Goal: Information Seeking & Learning: Learn about a topic

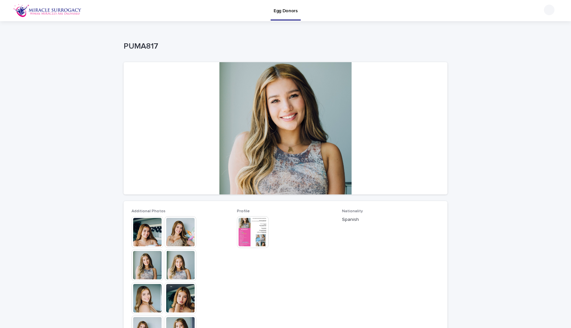
click at [250, 230] on img at bounding box center [253, 232] width 32 height 32
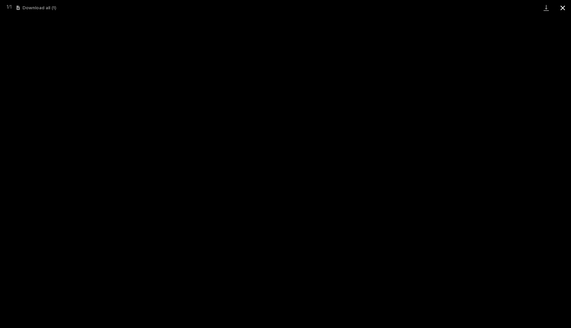
click at [560, 7] on button "Close gallery" at bounding box center [563, 8] width 17 height 16
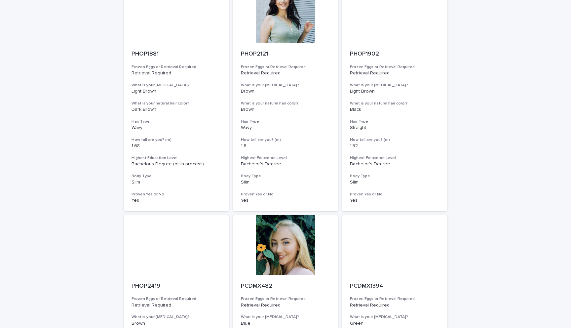
scroll to position [747, 0]
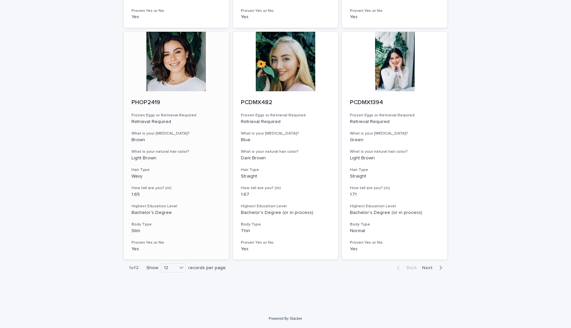
click at [177, 68] on div at bounding box center [176, 62] width 105 height 60
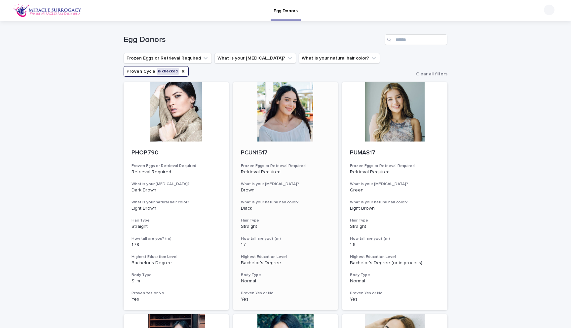
click at [300, 112] on div at bounding box center [285, 112] width 105 height 60
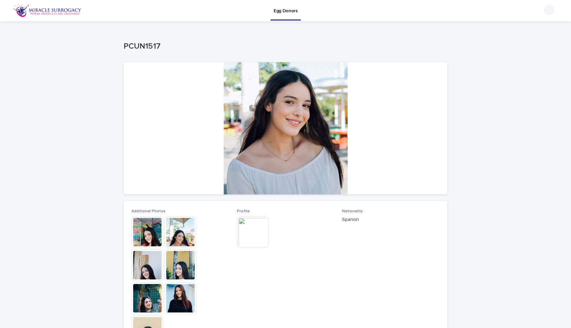
click at [183, 303] on img at bounding box center [181, 298] width 32 height 32
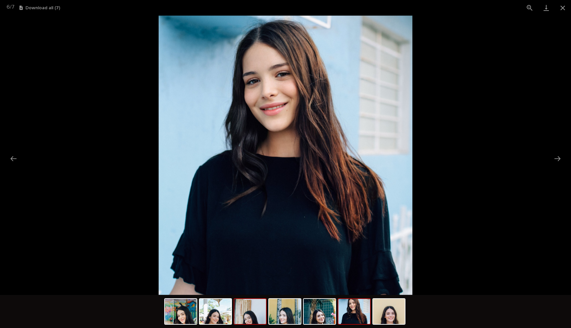
click at [256, 315] on img at bounding box center [250, 311] width 32 height 25
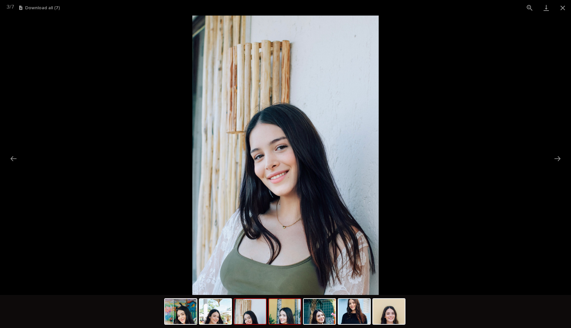
click at [281, 313] on img at bounding box center [285, 311] width 32 height 25
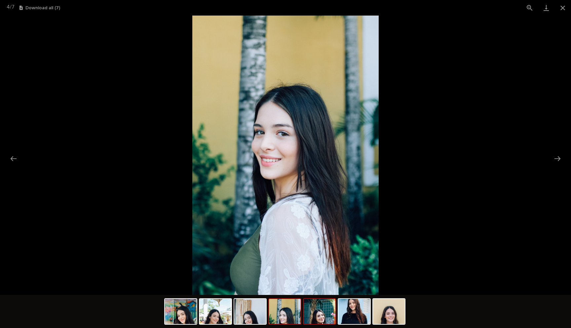
click at [317, 313] on img at bounding box center [320, 311] width 32 height 25
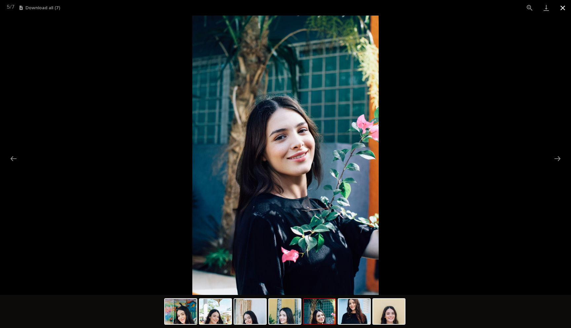
click at [566, 9] on button "Close gallery" at bounding box center [563, 8] width 17 height 16
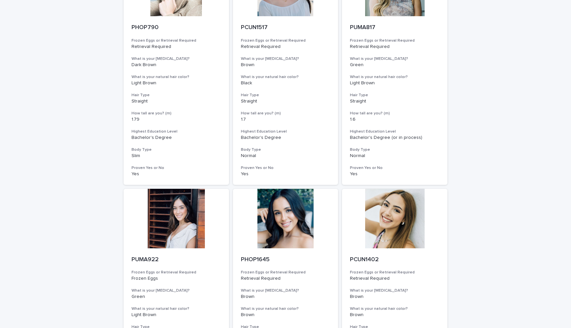
scroll to position [134, 0]
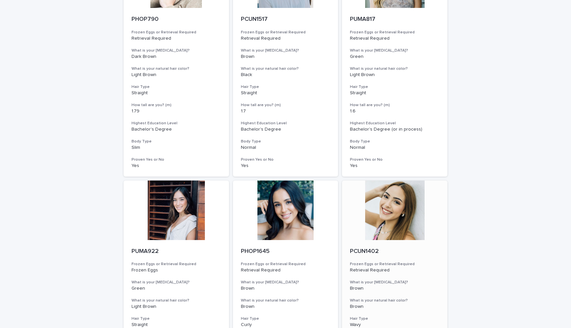
click at [396, 215] on div at bounding box center [394, 211] width 105 height 60
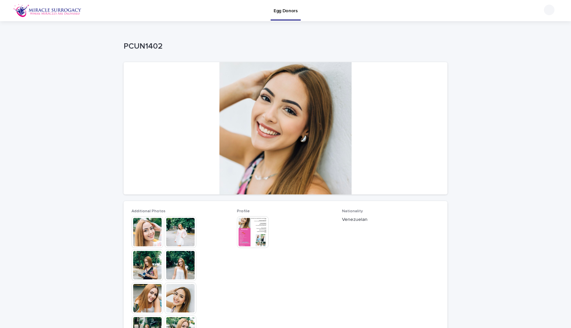
click at [151, 235] on img at bounding box center [148, 232] width 32 height 32
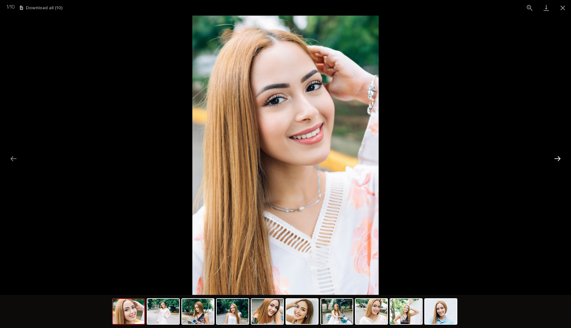
click at [559, 157] on button "Next slide" at bounding box center [558, 158] width 14 height 13
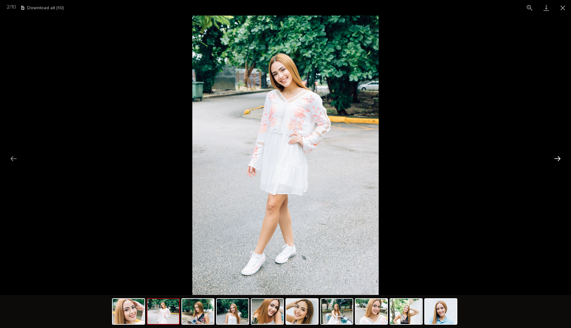
click at [559, 157] on button "Next slide" at bounding box center [558, 158] width 14 height 13
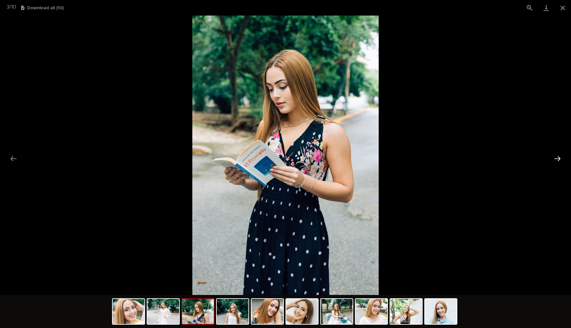
click at [559, 157] on button "Next slide" at bounding box center [558, 158] width 14 height 13
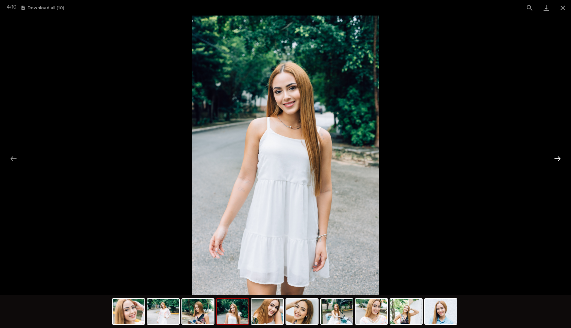
click at [559, 157] on button "Next slide" at bounding box center [558, 158] width 14 height 13
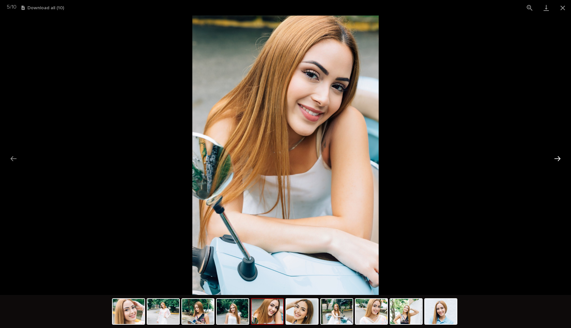
click at [559, 157] on button "Next slide" at bounding box center [558, 158] width 14 height 13
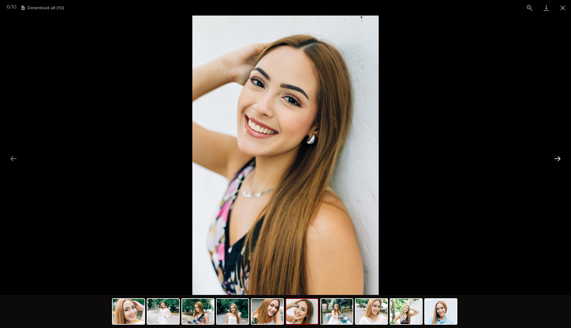
click at [559, 157] on button "Next slide" at bounding box center [558, 158] width 14 height 13
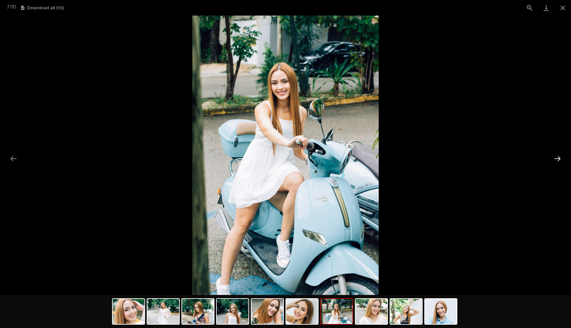
click at [559, 157] on button "Next slide" at bounding box center [558, 158] width 14 height 13
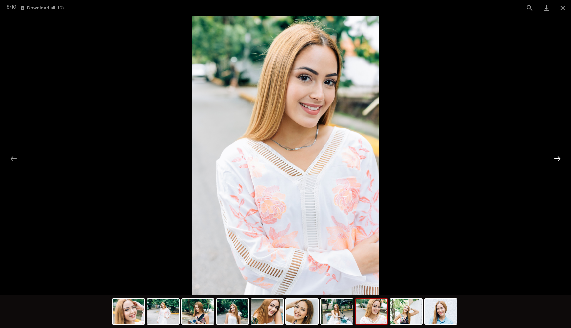
click at [559, 157] on button "Next slide" at bounding box center [558, 158] width 14 height 13
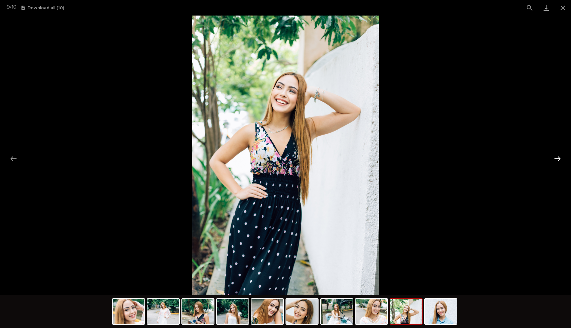
click at [559, 157] on button "Next slide" at bounding box center [558, 158] width 14 height 13
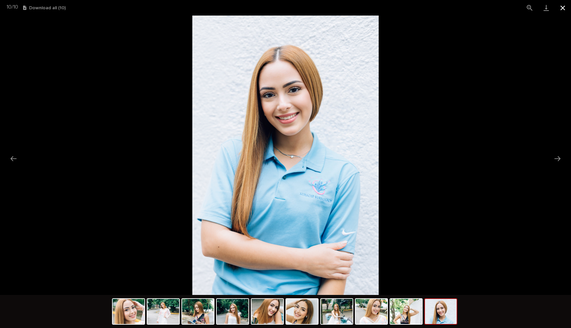
click at [563, 7] on button "Close gallery" at bounding box center [563, 8] width 17 height 16
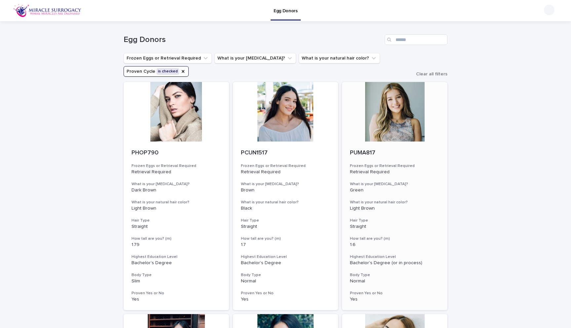
click at [389, 112] on div at bounding box center [394, 112] width 105 height 60
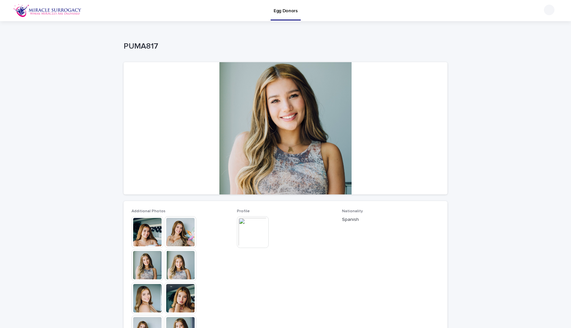
click at [153, 227] on img at bounding box center [148, 232] width 32 height 32
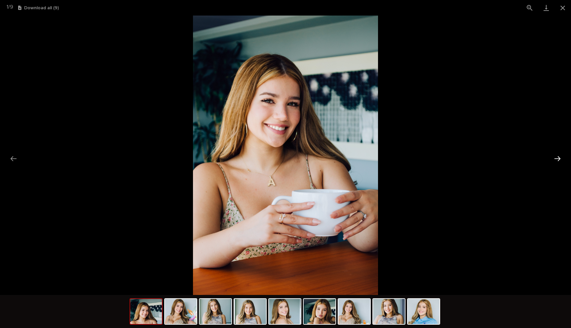
click at [558, 158] on button "Next slide" at bounding box center [558, 158] width 14 height 13
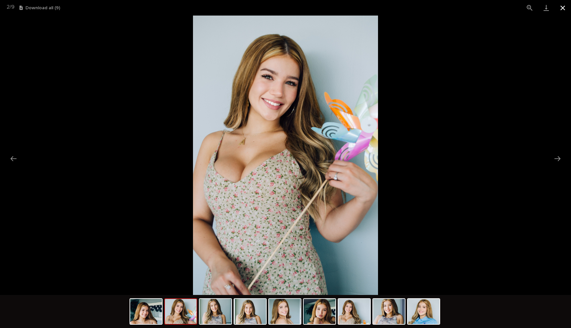
click at [563, 6] on button "Close gallery" at bounding box center [563, 8] width 17 height 16
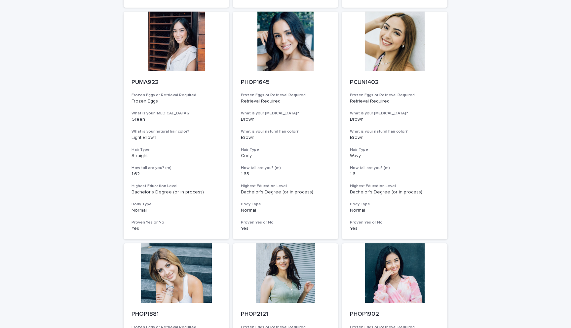
scroll to position [308, 0]
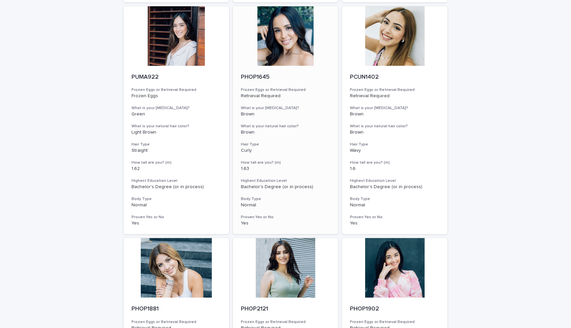
click at [288, 43] on div at bounding box center [285, 36] width 105 height 60
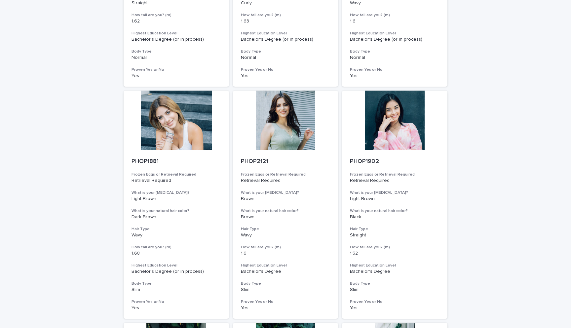
scroll to position [454, 0]
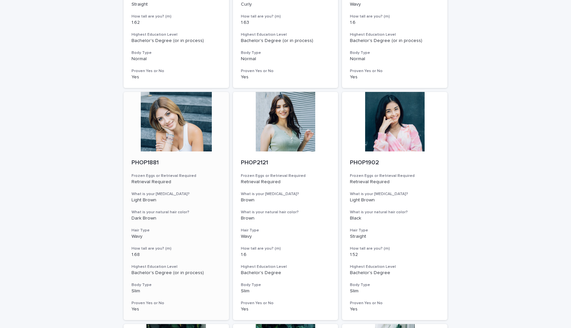
click at [179, 130] on div at bounding box center [176, 122] width 105 height 60
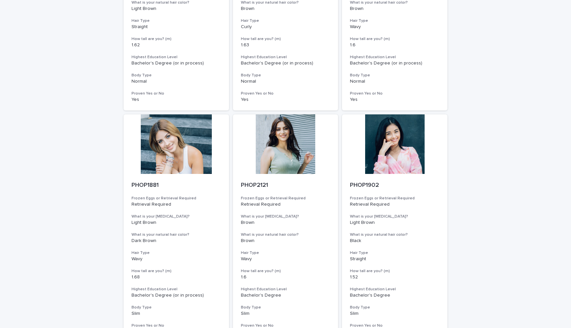
scroll to position [437, 0]
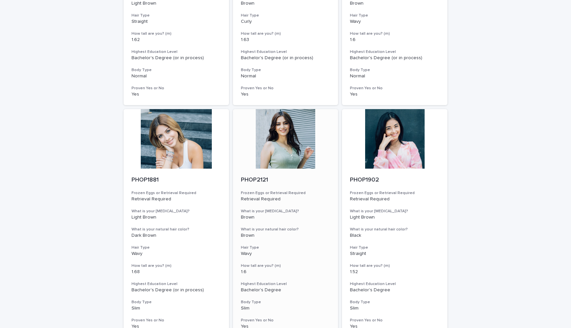
click at [294, 151] on div at bounding box center [285, 139] width 105 height 60
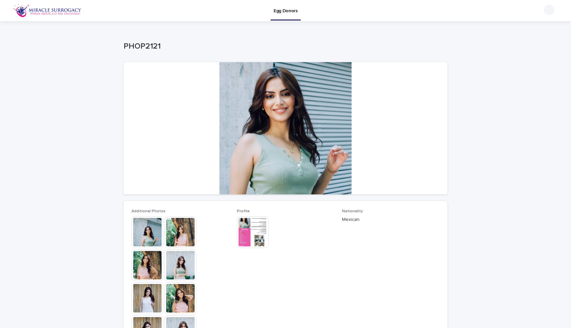
click at [154, 235] on img at bounding box center [148, 232] width 32 height 32
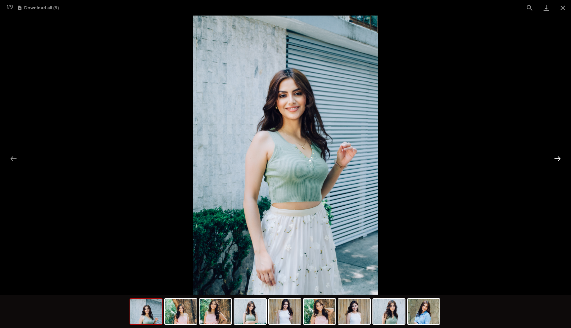
click at [557, 158] on button "Next slide" at bounding box center [558, 158] width 14 height 13
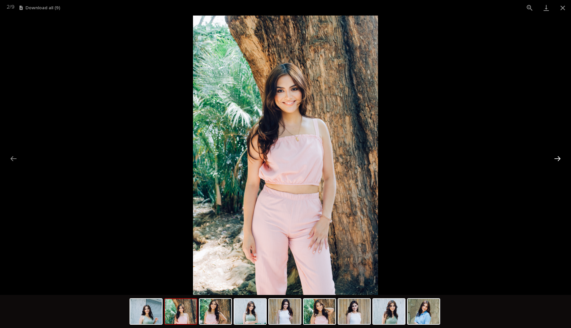
click at [557, 158] on button "Next slide" at bounding box center [558, 158] width 14 height 13
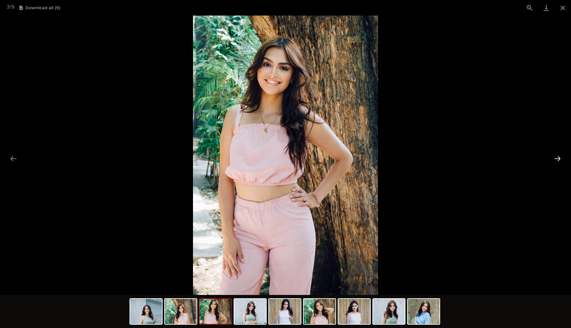
click at [557, 158] on button "Next slide" at bounding box center [558, 158] width 14 height 13
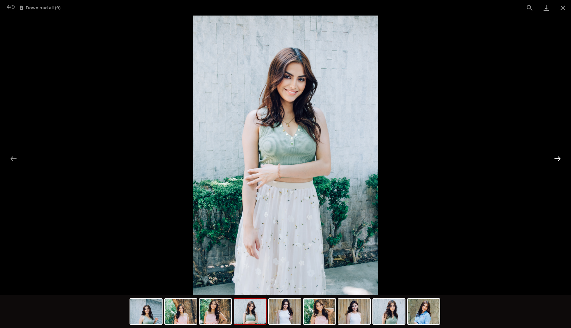
click at [557, 158] on button "Next slide" at bounding box center [558, 158] width 14 height 13
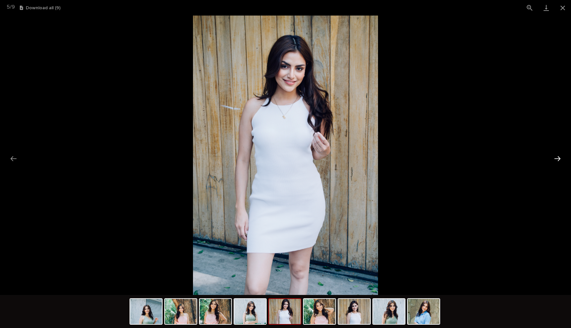
click at [557, 158] on button "Next slide" at bounding box center [558, 158] width 14 height 13
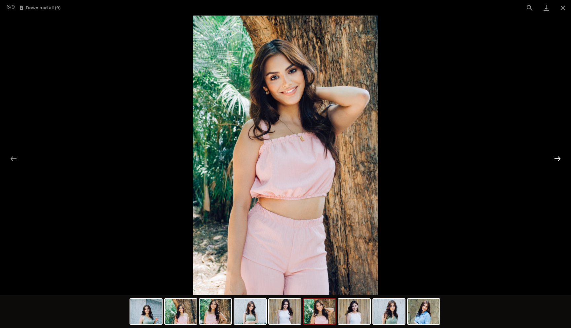
click at [557, 158] on button "Next slide" at bounding box center [558, 158] width 14 height 13
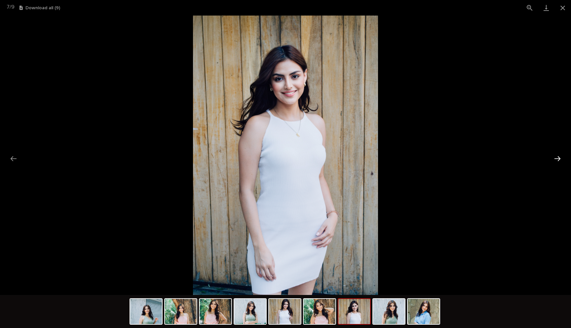
click at [557, 158] on button "Next slide" at bounding box center [558, 158] width 14 height 13
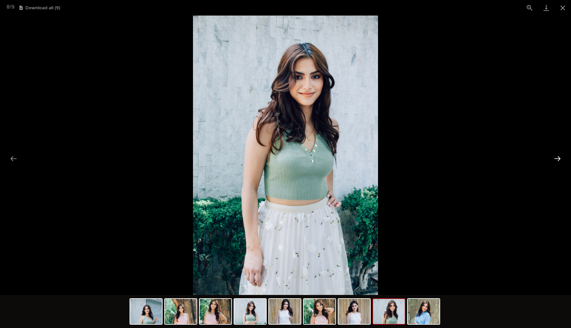
click at [557, 158] on button "Next slide" at bounding box center [558, 158] width 14 height 13
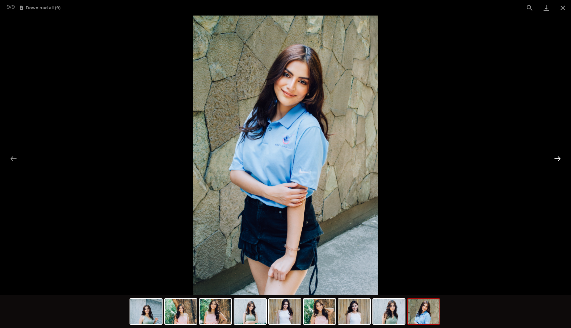
click at [557, 158] on button "Next slide" at bounding box center [558, 158] width 14 height 13
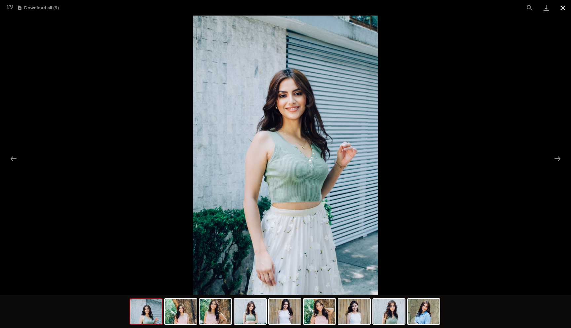
click at [562, 8] on button "Close gallery" at bounding box center [563, 8] width 17 height 16
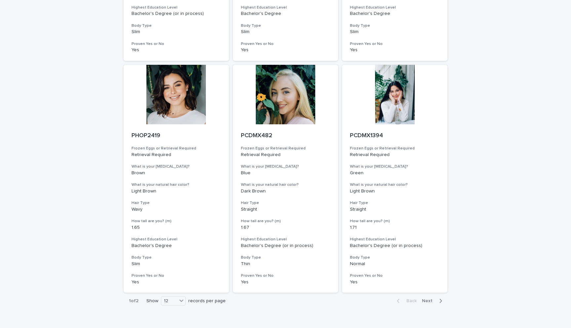
scroll to position [719, 0]
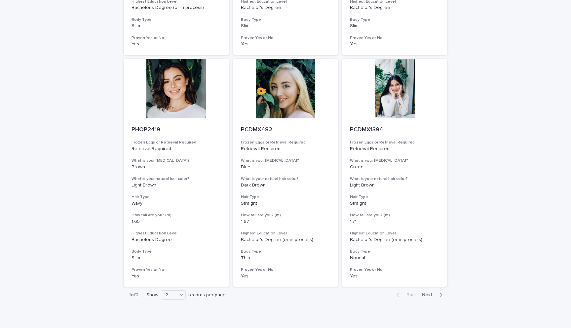
click at [429, 296] on span "Next" at bounding box center [429, 295] width 15 height 5
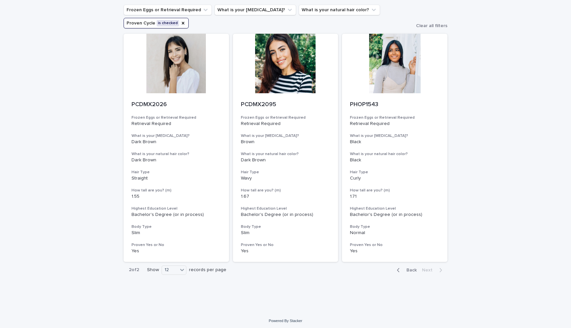
scroll to position [47, 0]
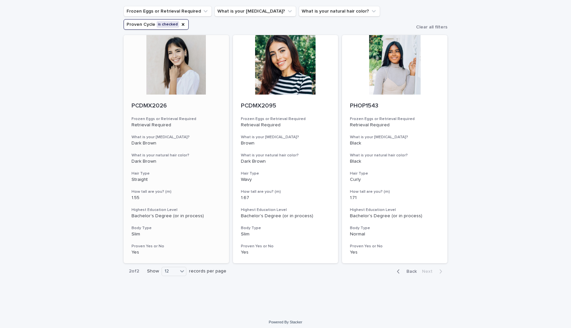
click at [179, 73] on div at bounding box center [176, 65] width 105 height 60
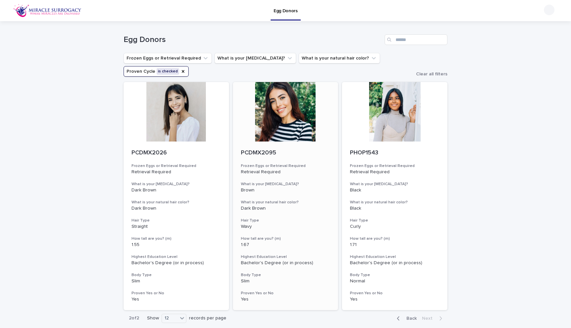
click at [291, 121] on div at bounding box center [285, 112] width 105 height 60
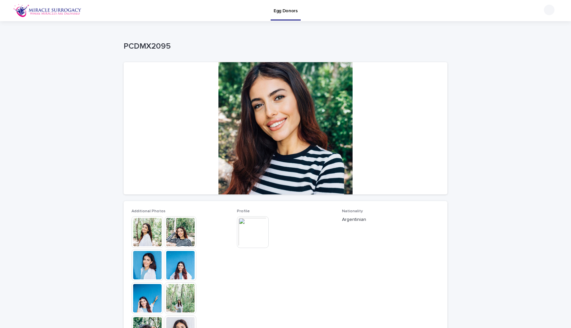
click at [143, 234] on img at bounding box center [148, 232] width 32 height 32
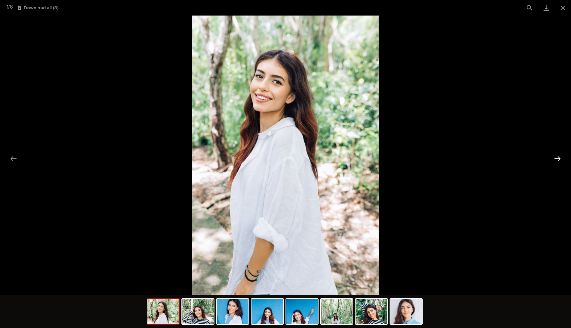
click at [559, 159] on button "Next slide" at bounding box center [558, 158] width 14 height 13
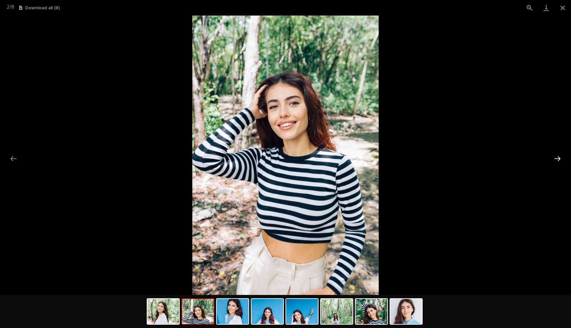
click at [559, 159] on button "Next slide" at bounding box center [558, 158] width 14 height 13
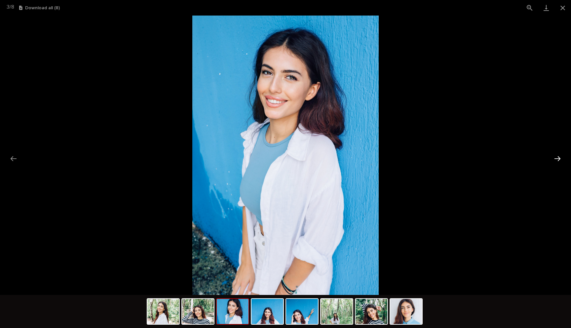
click at [559, 159] on button "Next slide" at bounding box center [558, 158] width 14 height 13
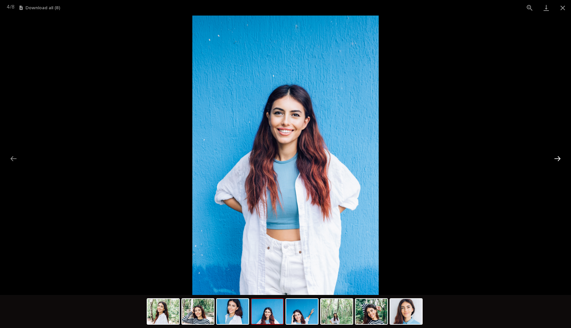
click at [559, 159] on button "Next slide" at bounding box center [558, 158] width 14 height 13
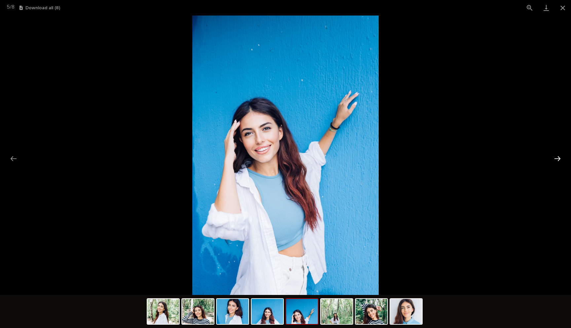
click at [559, 159] on button "Next slide" at bounding box center [558, 158] width 14 height 13
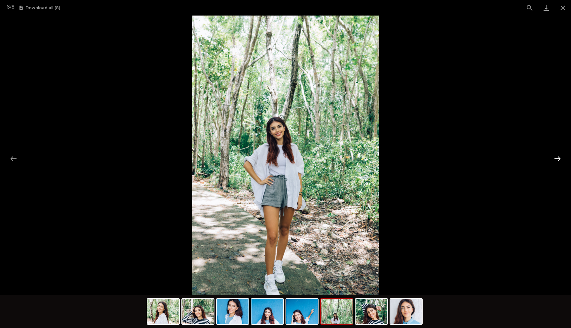
click at [559, 159] on button "Next slide" at bounding box center [558, 158] width 14 height 13
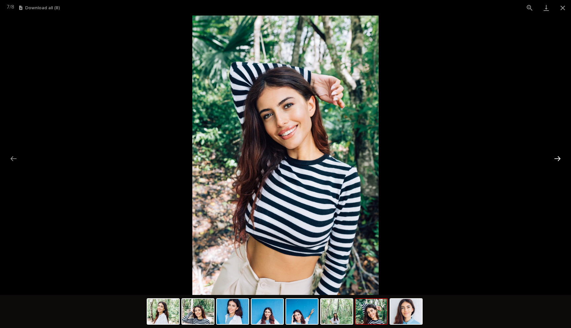
click at [559, 159] on button "Next slide" at bounding box center [558, 158] width 14 height 13
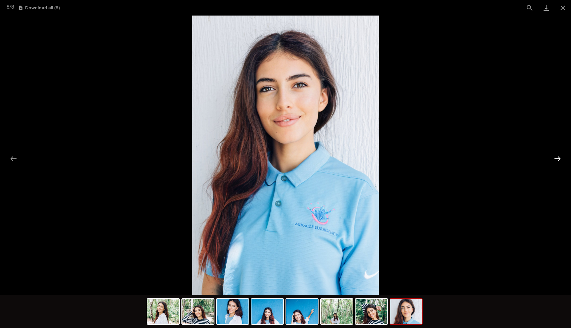
click at [559, 159] on button "Next slide" at bounding box center [558, 158] width 14 height 13
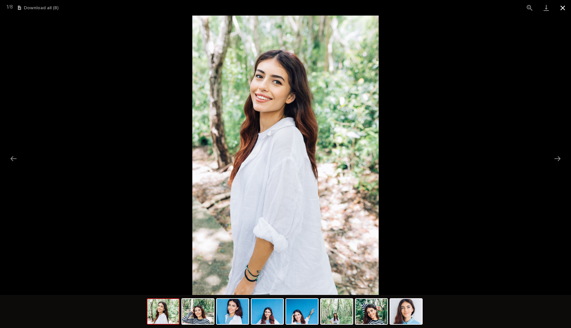
click at [563, 5] on button "Close gallery" at bounding box center [563, 8] width 17 height 16
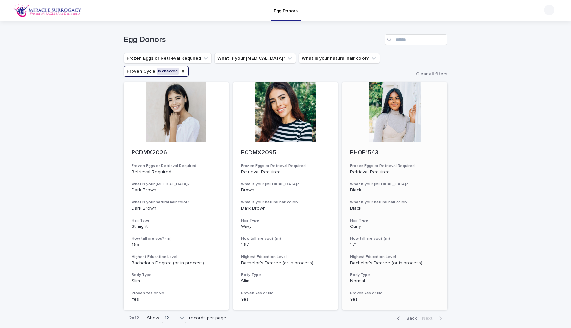
click at [412, 123] on div at bounding box center [394, 112] width 105 height 60
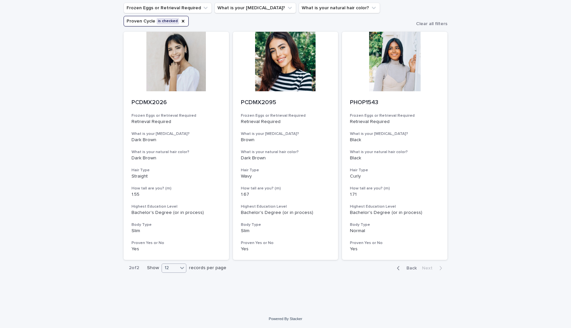
click at [180, 269] on icon at bounding box center [182, 268] width 7 height 7
click at [171, 291] on div "36" at bounding box center [175, 293] width 24 height 8
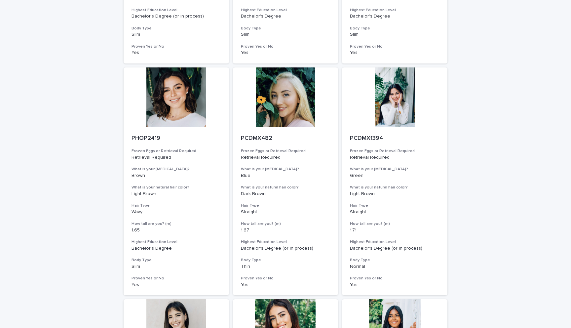
scroll to position [709, 0]
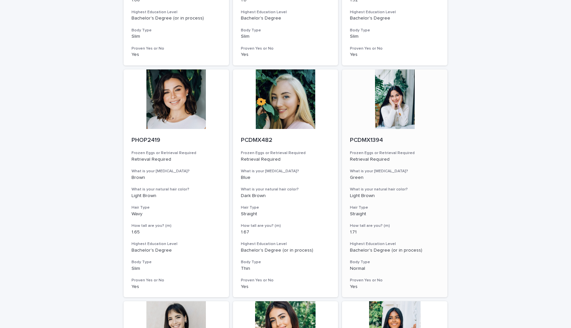
click at [390, 107] on div at bounding box center [394, 99] width 105 height 60
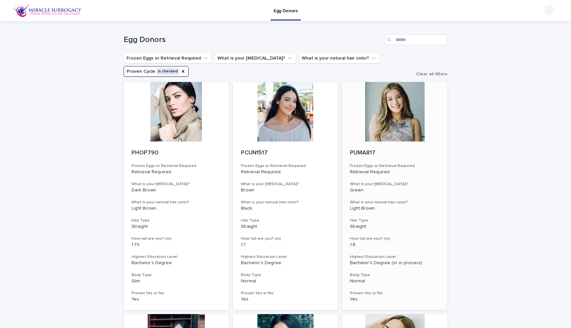
click at [412, 108] on div at bounding box center [394, 112] width 105 height 60
click at [166, 122] on div at bounding box center [176, 112] width 105 height 60
click at [295, 121] on div at bounding box center [285, 112] width 105 height 60
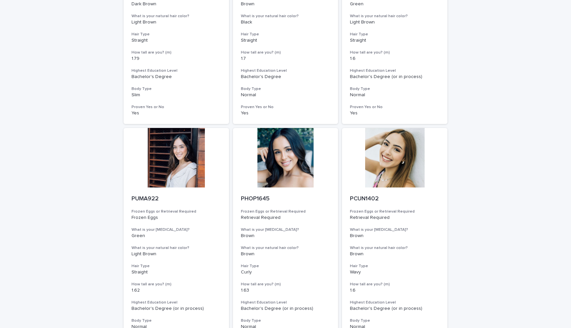
scroll to position [254, 0]
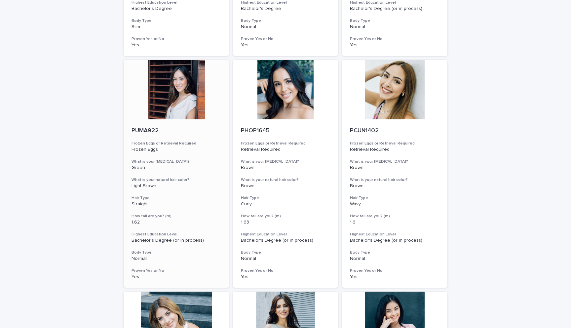
click at [169, 97] on div at bounding box center [176, 90] width 105 height 60
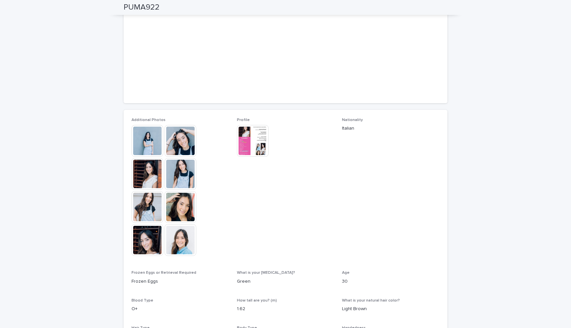
scroll to position [94, 0]
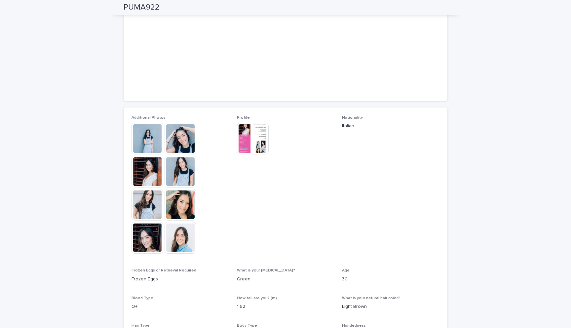
click at [150, 138] on img at bounding box center [148, 139] width 32 height 32
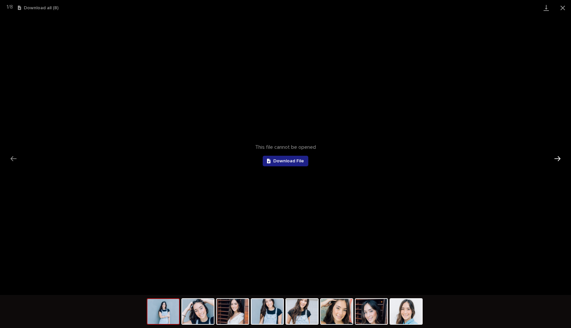
click at [560, 159] on button "Next slide" at bounding box center [558, 158] width 14 height 13
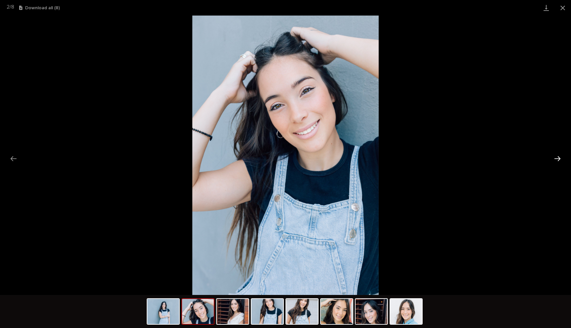
click at [560, 159] on button "Next slide" at bounding box center [558, 158] width 14 height 13
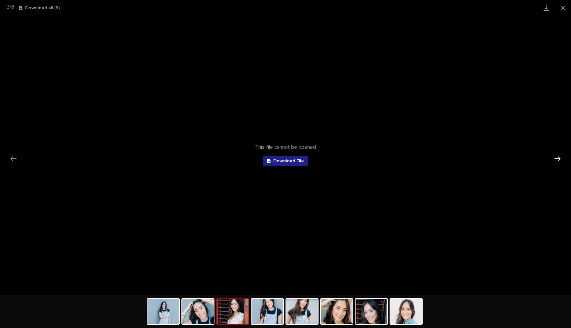
click at [560, 159] on button "Next slide" at bounding box center [558, 158] width 14 height 13
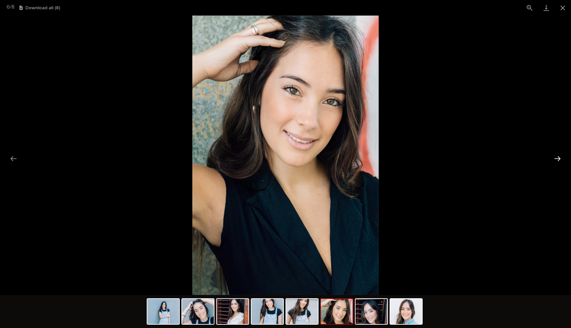
click at [560, 159] on button "Next slide" at bounding box center [558, 158] width 14 height 13
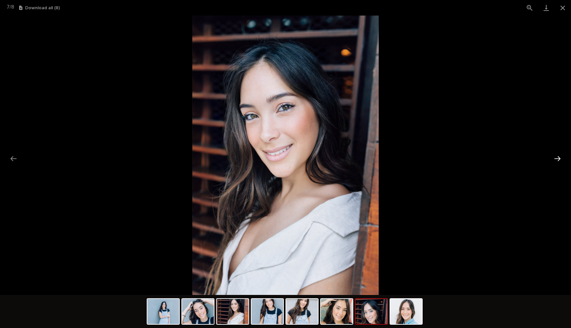
click at [560, 159] on button "Next slide" at bounding box center [558, 158] width 14 height 13
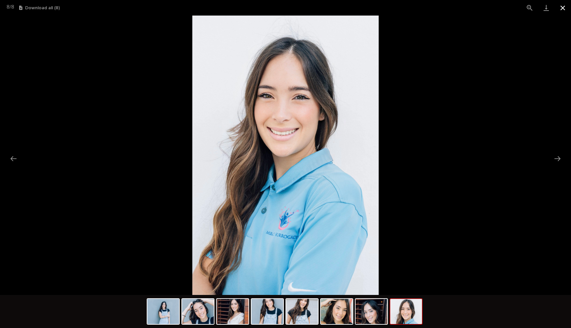
click at [559, 7] on button "Close gallery" at bounding box center [563, 8] width 17 height 16
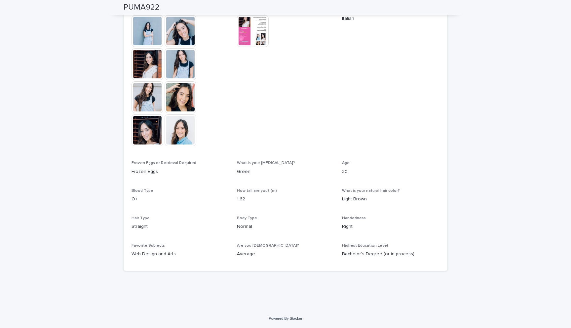
scroll to position [200, 0]
click at [251, 33] on img at bounding box center [253, 32] width 32 height 32
